Goal: Task Accomplishment & Management: Use online tool/utility

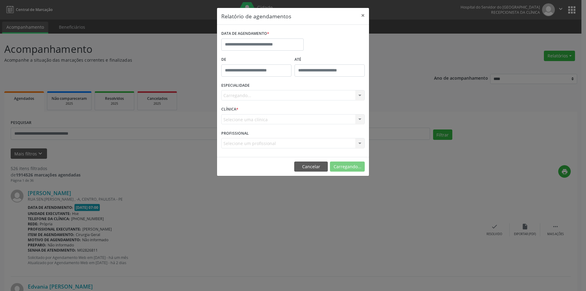
select select "*"
click at [239, 44] on input "text" at bounding box center [262, 44] width 82 height 12
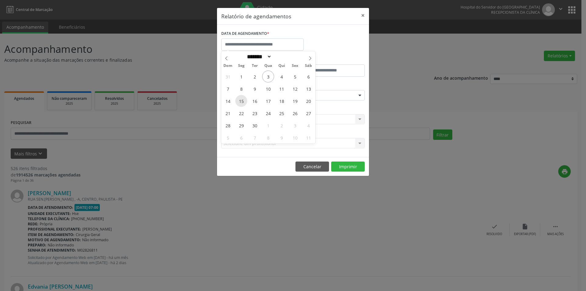
click at [240, 103] on span "15" at bounding box center [241, 101] width 12 height 12
type input "**********"
click at [264, 280] on div "Relatório de agendamentos × DATA DE AGENDAMENTO * De ATÉ ESPECIALIDADE Selecion…" at bounding box center [293, 145] width 586 height 291
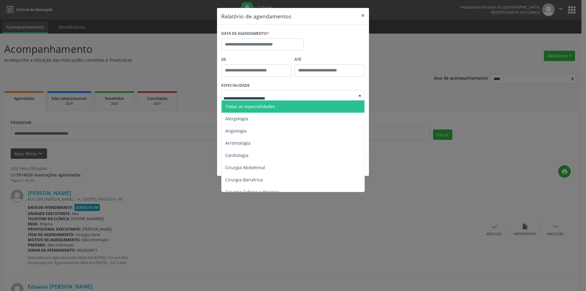
click at [250, 106] on span "Todas as especialidades" at bounding box center [250, 106] width 50 height 6
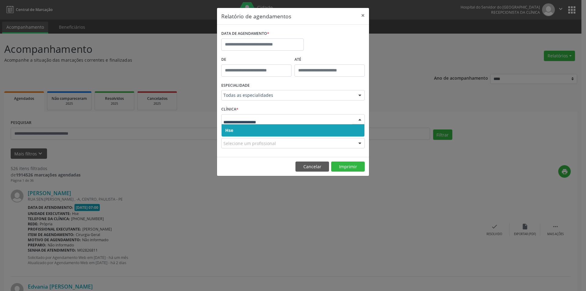
click at [248, 137] on div "Hse Nenhum resultado encontrado para: " " Não há nenhuma opção para ser exibida." at bounding box center [292, 130] width 143 height 13
click at [242, 129] on span "Hse" at bounding box center [292, 130] width 143 height 12
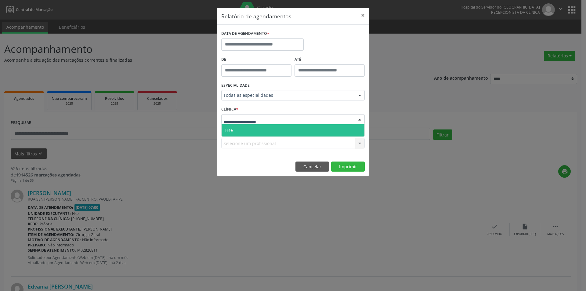
click at [254, 135] on span "Hse" at bounding box center [292, 130] width 143 height 12
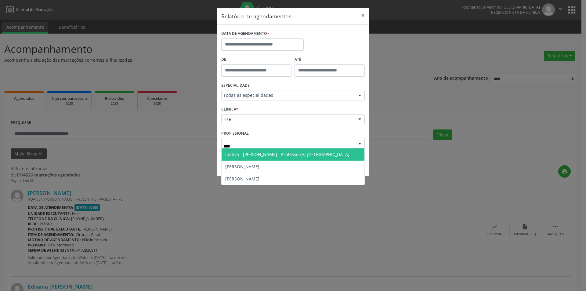
type input "*****"
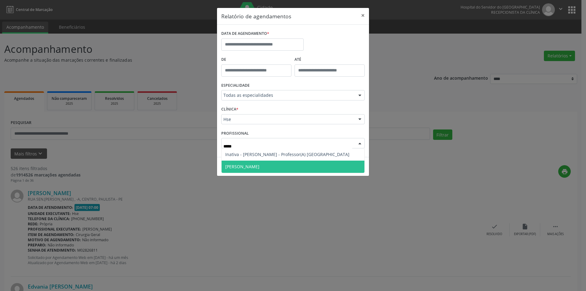
click at [257, 168] on span "[PERSON_NAME]" at bounding box center [242, 167] width 34 height 6
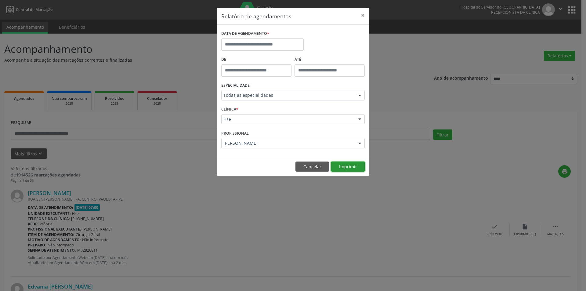
click at [348, 167] on button "Imprimir" at bounding box center [348, 166] width 34 height 10
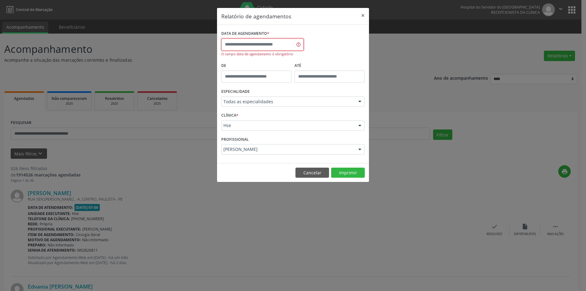
click at [250, 44] on input "text" at bounding box center [262, 44] width 82 height 12
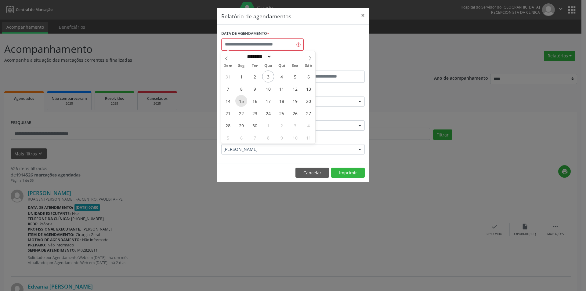
click at [243, 102] on span "15" at bounding box center [241, 101] width 12 height 12
type input "**********"
click at [243, 102] on span "15" at bounding box center [241, 101] width 12 height 12
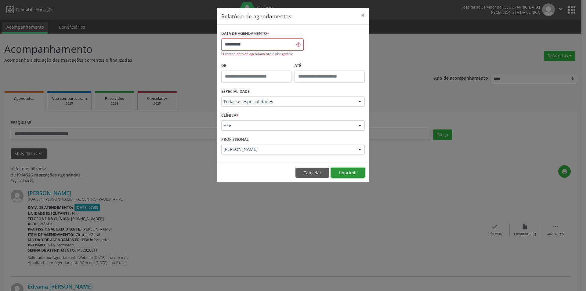
click at [346, 174] on button "Imprimir" at bounding box center [348, 172] width 34 height 10
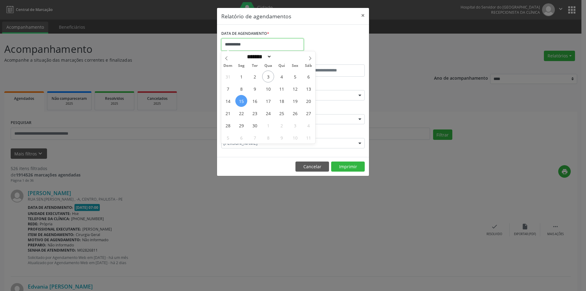
click at [238, 45] on input "**********" at bounding box center [262, 44] width 82 height 12
click at [242, 90] on span "8" at bounding box center [241, 89] width 12 height 12
type input "**********"
click at [242, 90] on span "8" at bounding box center [241, 89] width 12 height 12
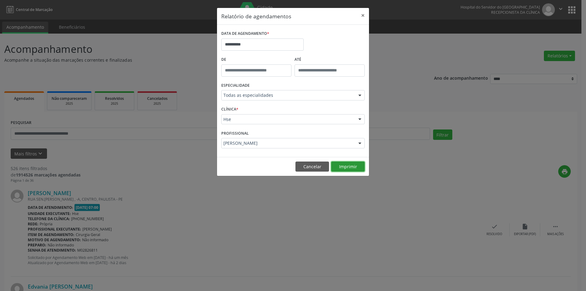
click at [352, 164] on button "Imprimir" at bounding box center [348, 166] width 34 height 10
click at [305, 165] on button "Cancelar" at bounding box center [312, 166] width 34 height 10
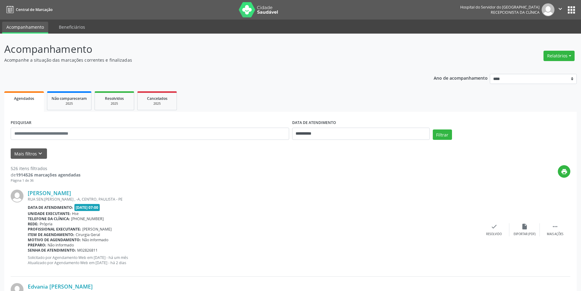
click at [233, 96] on ul "Agendados Não compareceram 2025 Resolvidos 2025 Cancelados 2025" at bounding box center [290, 101] width 573 height 22
click at [558, 56] on button "Relatórios" at bounding box center [559, 56] width 31 height 10
click at [535, 68] on link "Agendamentos" at bounding box center [542, 69] width 66 height 9
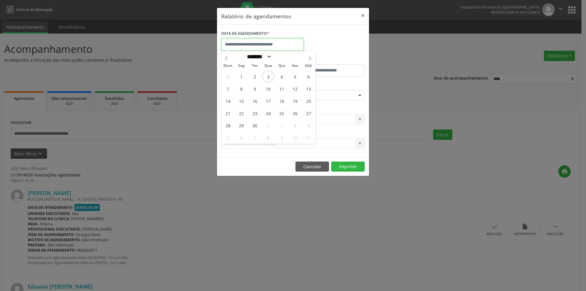
click at [248, 47] on input "text" at bounding box center [262, 44] width 82 height 12
click at [278, 79] on span "4" at bounding box center [281, 76] width 12 height 12
type input "**********"
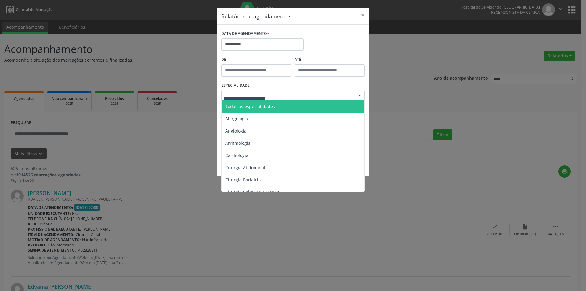
click at [263, 107] on span "Todas as especialidades" at bounding box center [250, 106] width 50 height 6
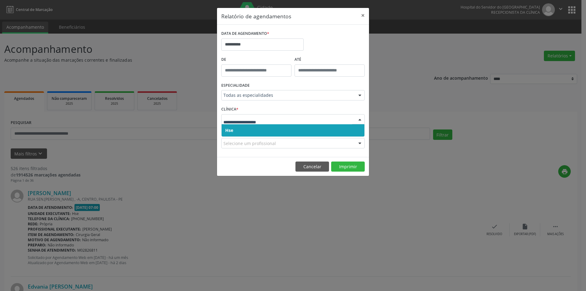
click at [251, 131] on span "Hse" at bounding box center [292, 130] width 143 height 12
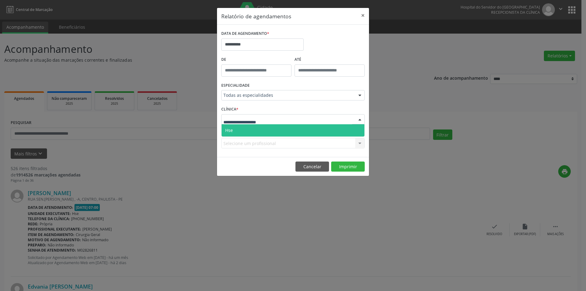
click at [252, 131] on span "Hse" at bounding box center [292, 130] width 143 height 12
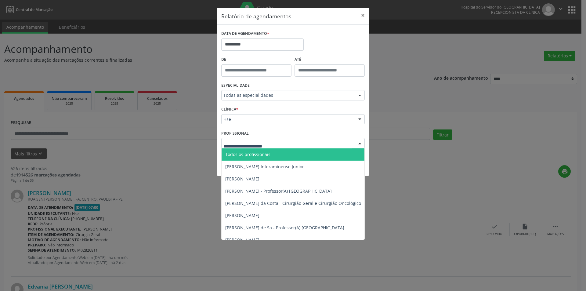
type input "*"
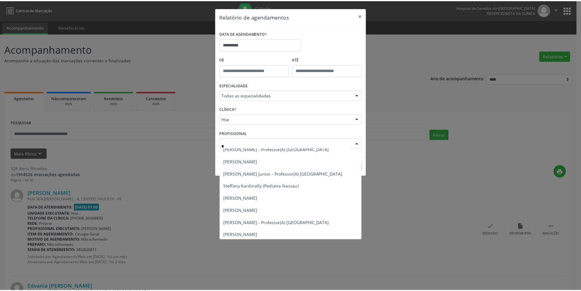
scroll to position [3880, 0]
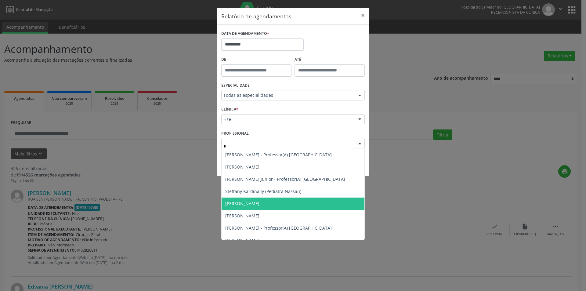
click at [259, 206] on span "[PERSON_NAME]" at bounding box center [242, 203] width 34 height 6
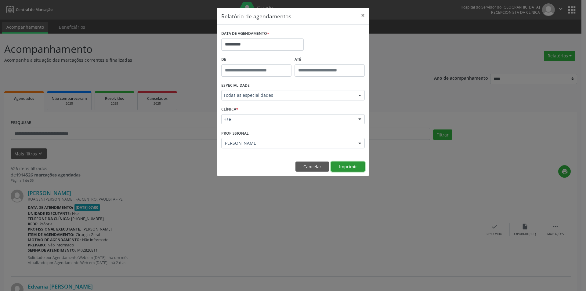
click at [343, 165] on button "Imprimir" at bounding box center [348, 166] width 34 height 10
click at [306, 165] on button "Cancelar" at bounding box center [312, 166] width 34 height 10
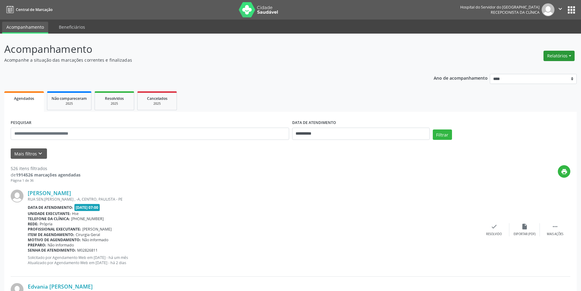
click at [559, 58] on button "Relatórios" at bounding box center [559, 56] width 31 height 10
click at [530, 68] on link "Agendamentos" at bounding box center [542, 69] width 66 height 9
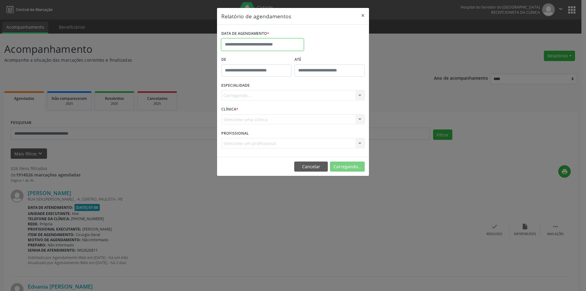
click at [250, 41] on input "text" at bounding box center [262, 44] width 82 height 12
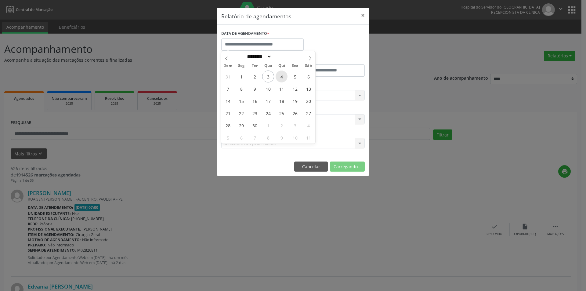
click at [280, 77] on span "4" at bounding box center [281, 76] width 12 height 12
type input "**********"
click at [280, 77] on span "4" at bounding box center [281, 76] width 12 height 12
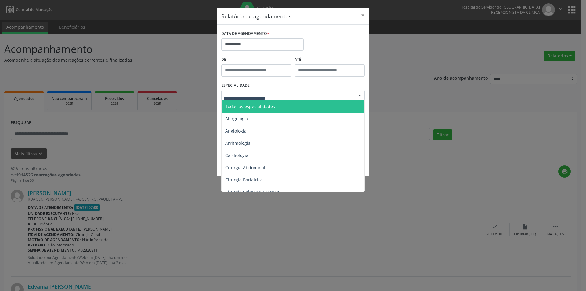
click at [260, 108] on span "Todas as especialidades" at bounding box center [250, 106] width 50 height 6
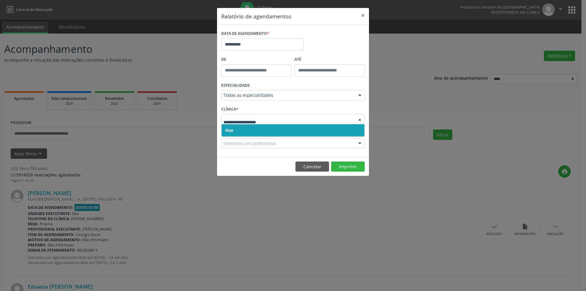
click at [247, 134] on span "Hse" at bounding box center [292, 130] width 143 height 12
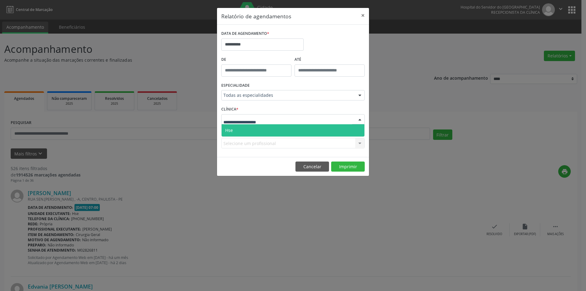
drag, startPoint x: 250, startPoint y: 128, endPoint x: 250, endPoint y: 131, distance: 4.0
click at [250, 128] on span "Hse" at bounding box center [292, 130] width 143 height 12
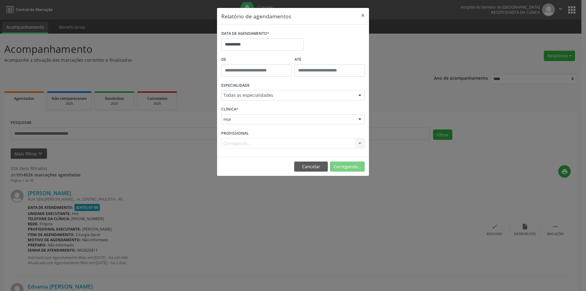
click at [247, 145] on div "Carregando... Todos os profissionais [PERSON_NAME] Interaminense Junior [PERSON…" at bounding box center [292, 143] width 143 height 10
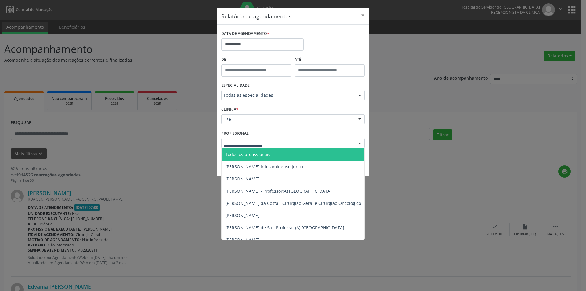
click at [264, 155] on span "Todos os profissionais" at bounding box center [247, 154] width 45 height 6
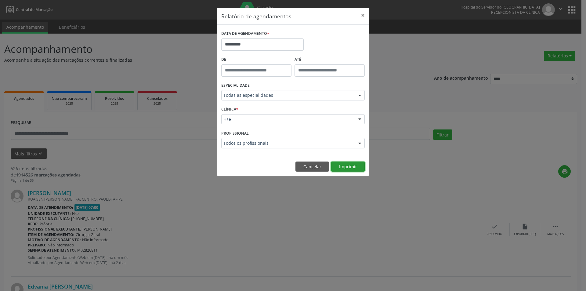
click at [344, 169] on button "Imprimir" at bounding box center [348, 166] width 34 height 10
click at [302, 166] on button "Cancelar" at bounding box center [312, 166] width 34 height 10
